Goal: Task Accomplishment & Management: Use online tool/utility

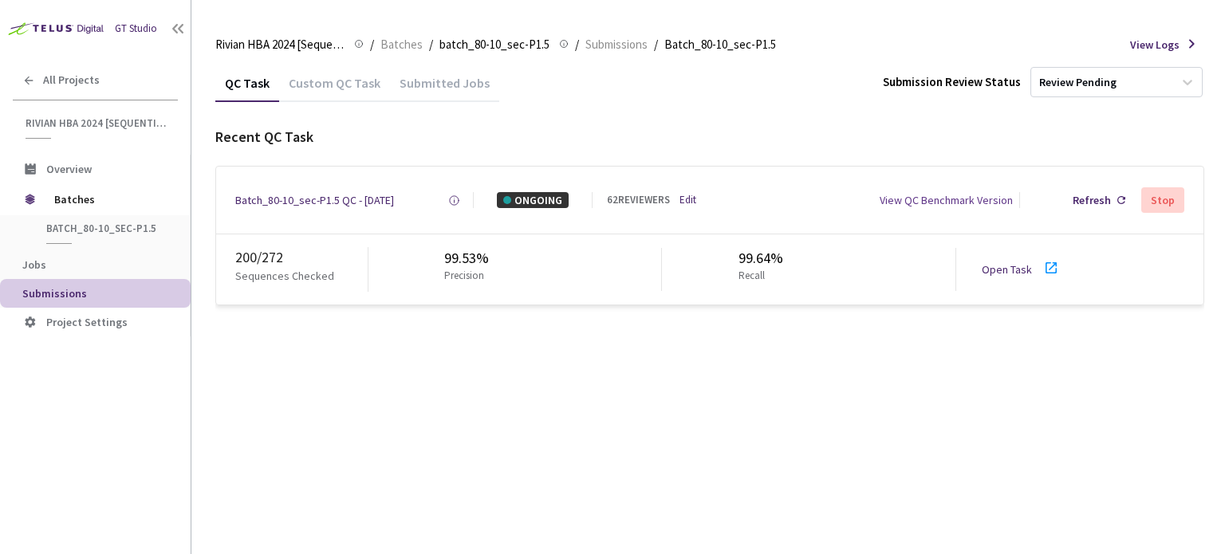
click at [1009, 270] on link "Open Task" at bounding box center [1006, 269] width 50 height 14
click at [297, 192] on div "Batch_80-10_sec-P1.5 QC - [DATE]" at bounding box center [314, 200] width 159 height 16
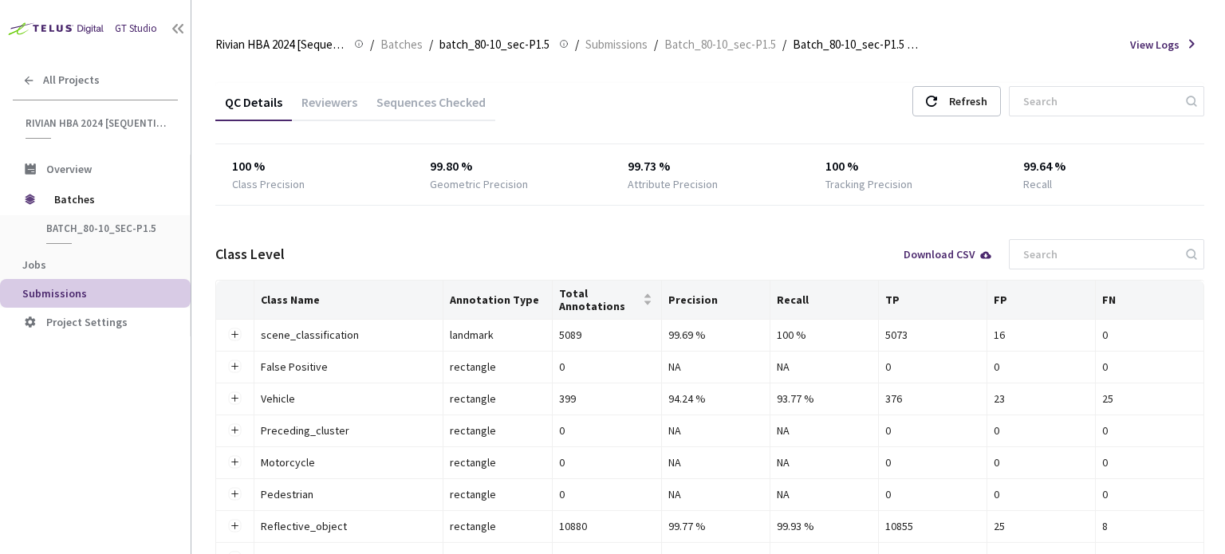
click at [338, 98] on div "Reviewers" at bounding box center [329, 107] width 75 height 27
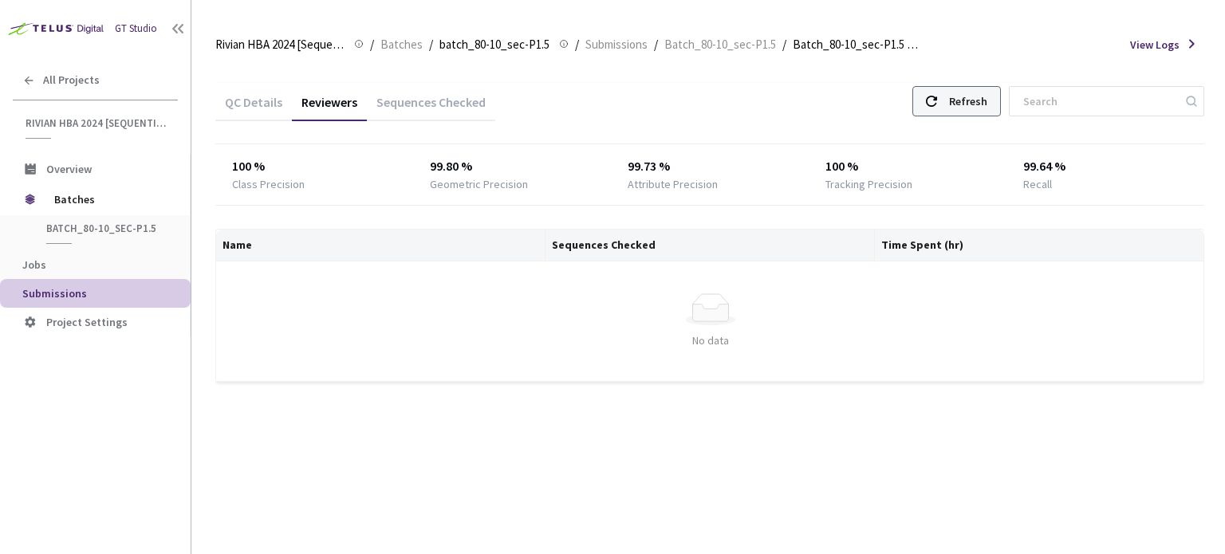
click at [980, 106] on div "Refresh" at bounding box center [968, 101] width 38 height 29
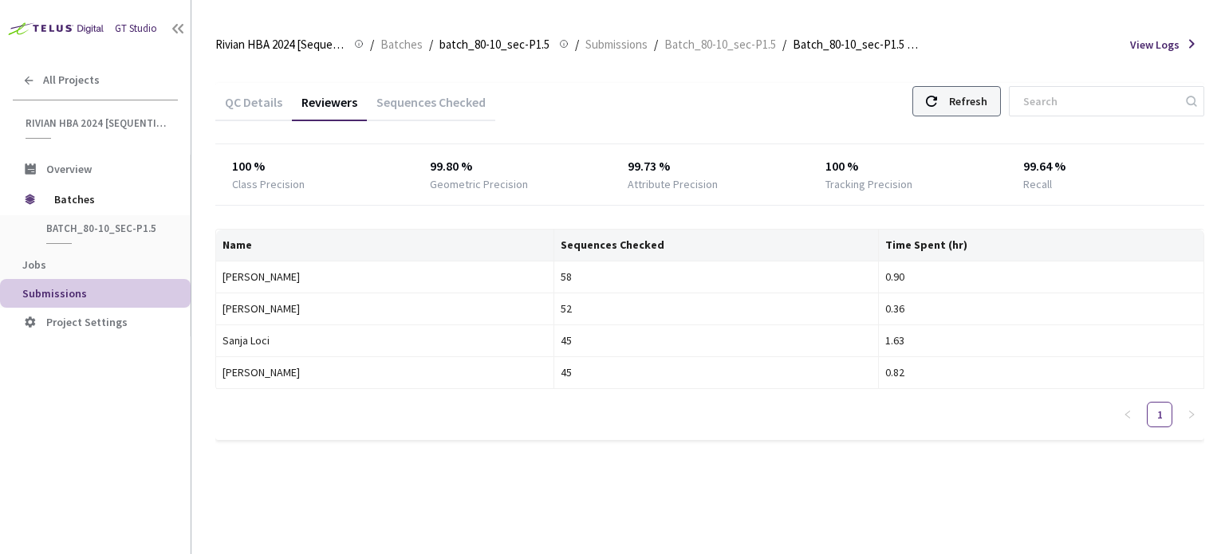
click at [985, 106] on div "Refresh" at bounding box center [968, 101] width 38 height 29
click at [985, 103] on div "Refresh" at bounding box center [968, 101] width 38 height 29
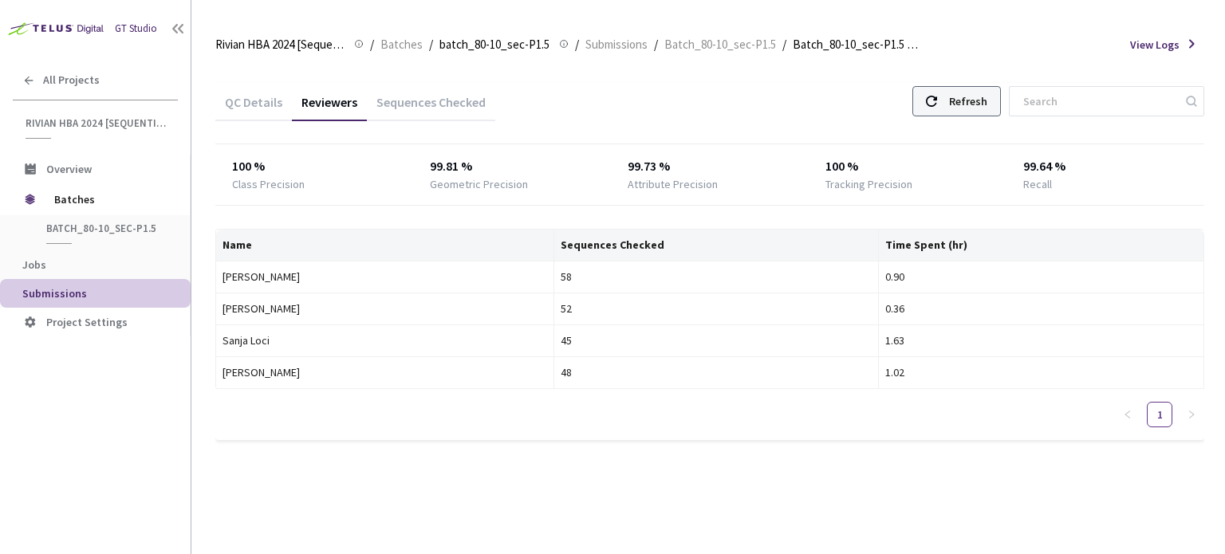
click at [974, 116] on div "Refresh" at bounding box center [956, 101] width 88 height 30
click at [973, 103] on div "Refresh" at bounding box center [968, 101] width 38 height 29
click at [960, 98] on div "Refresh" at bounding box center [956, 101] width 88 height 30
click at [937, 93] on div at bounding box center [931, 101] width 11 height 29
click at [954, 98] on div "Refresh" at bounding box center [956, 101] width 88 height 30
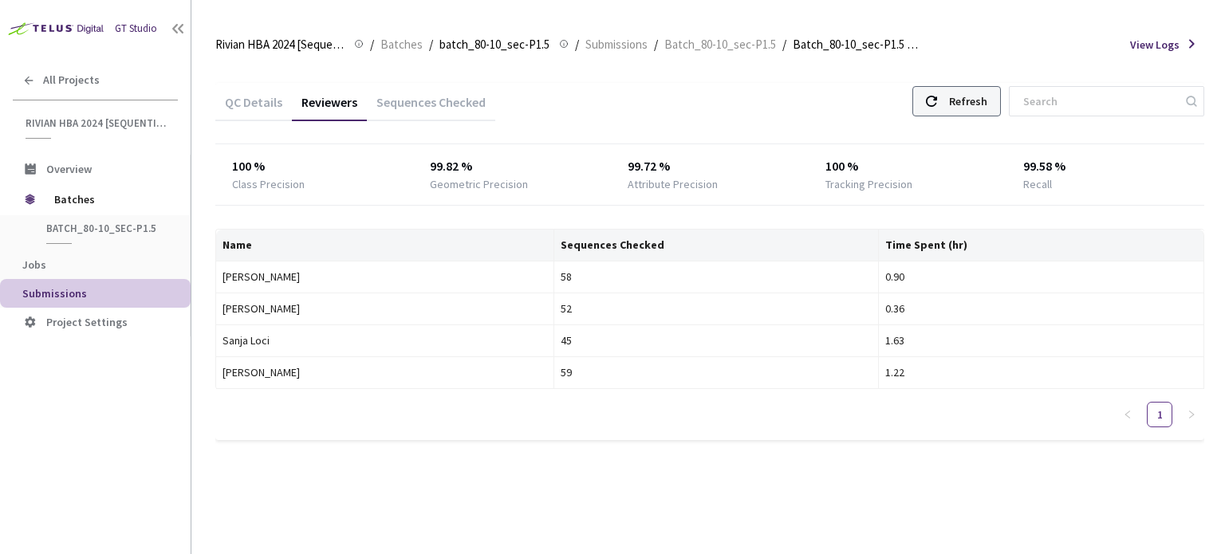
click at [937, 105] on icon at bounding box center [931, 101] width 11 height 11
click at [935, 104] on div "Refresh" at bounding box center [956, 101] width 88 height 30
